Goal: Submit feedback/report problem

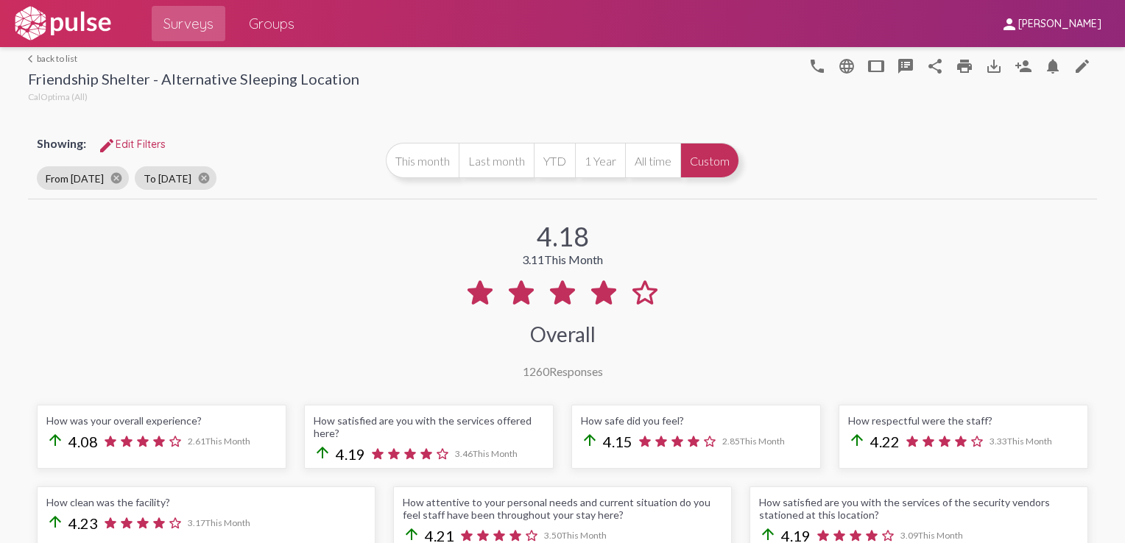
scroll to position [9, 0]
